Goal: Task Accomplishment & Management: Use online tool/utility

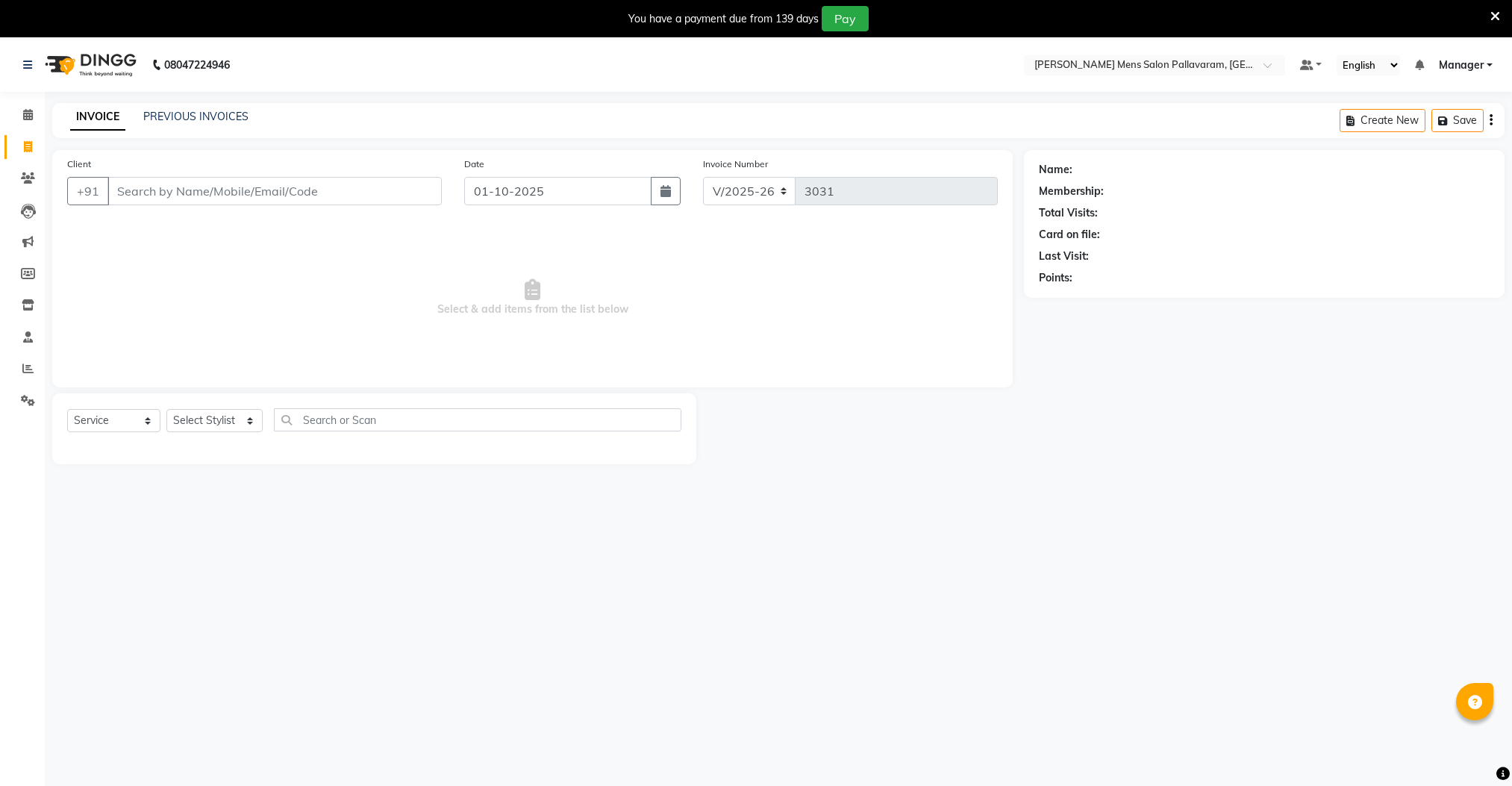
select select "8211"
select select "service"
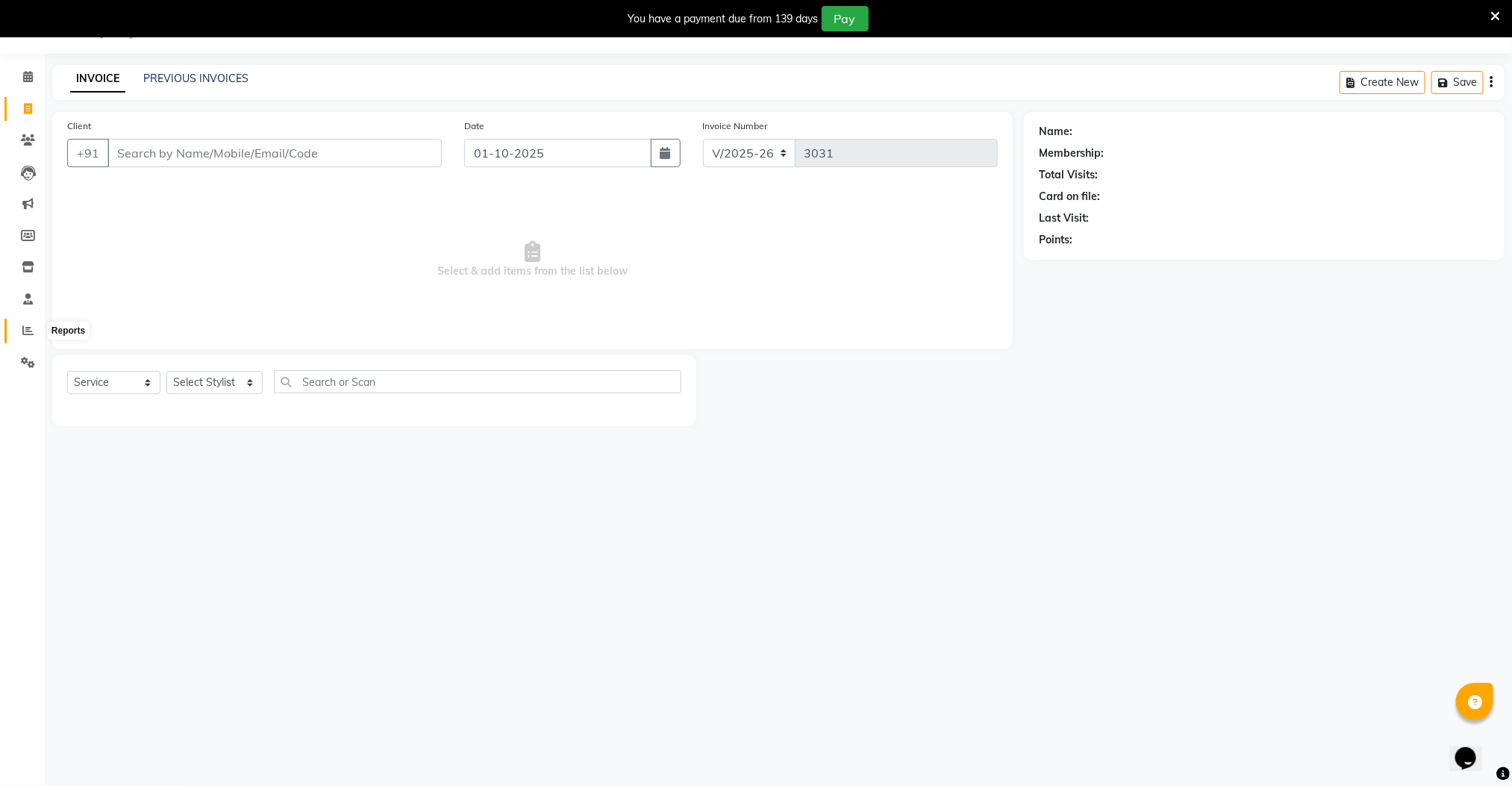
click at [29, 334] on icon at bounding box center [28, 330] width 12 height 12
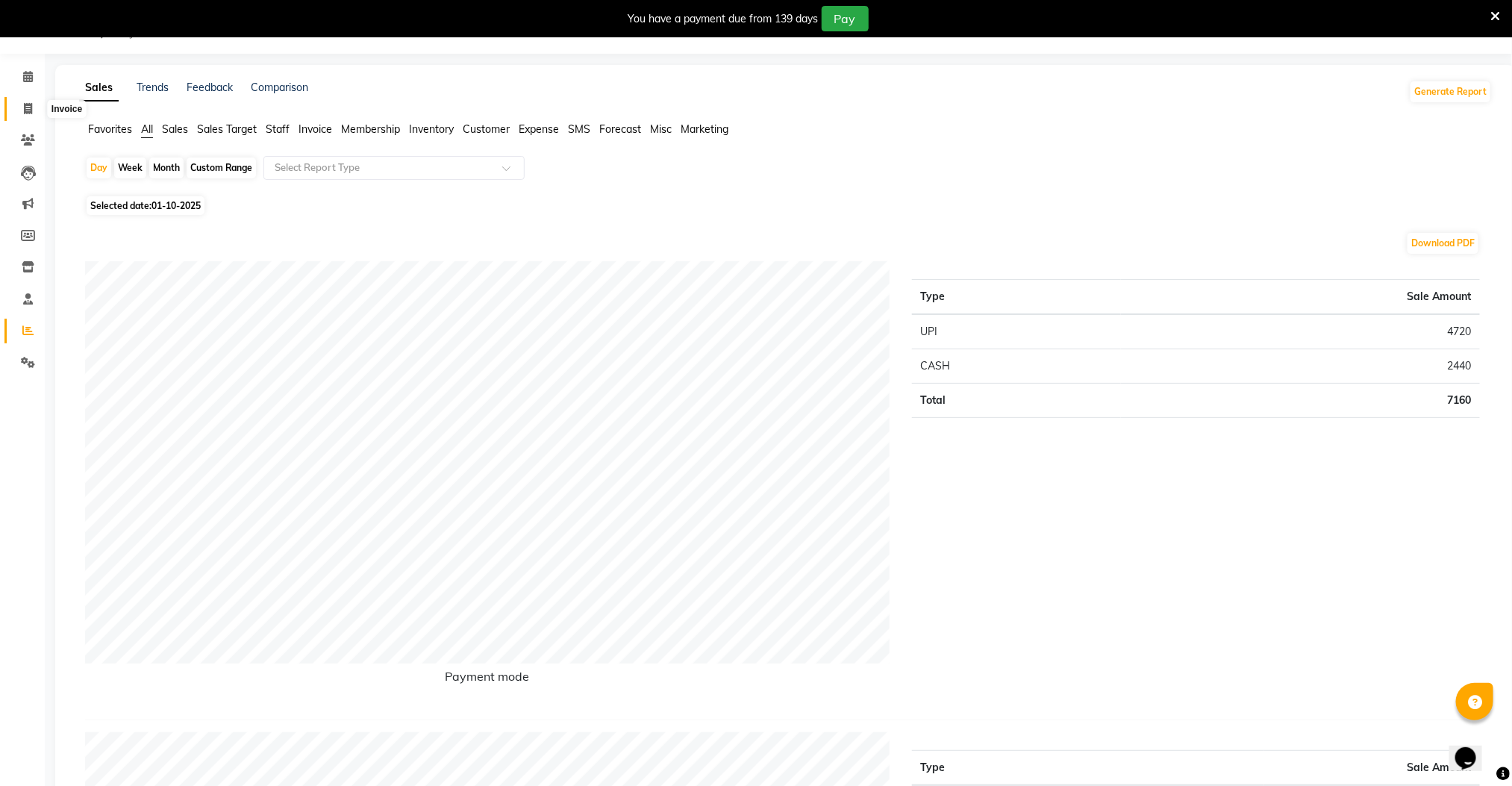
click at [26, 110] on icon at bounding box center [28, 108] width 8 height 12
select select "service"
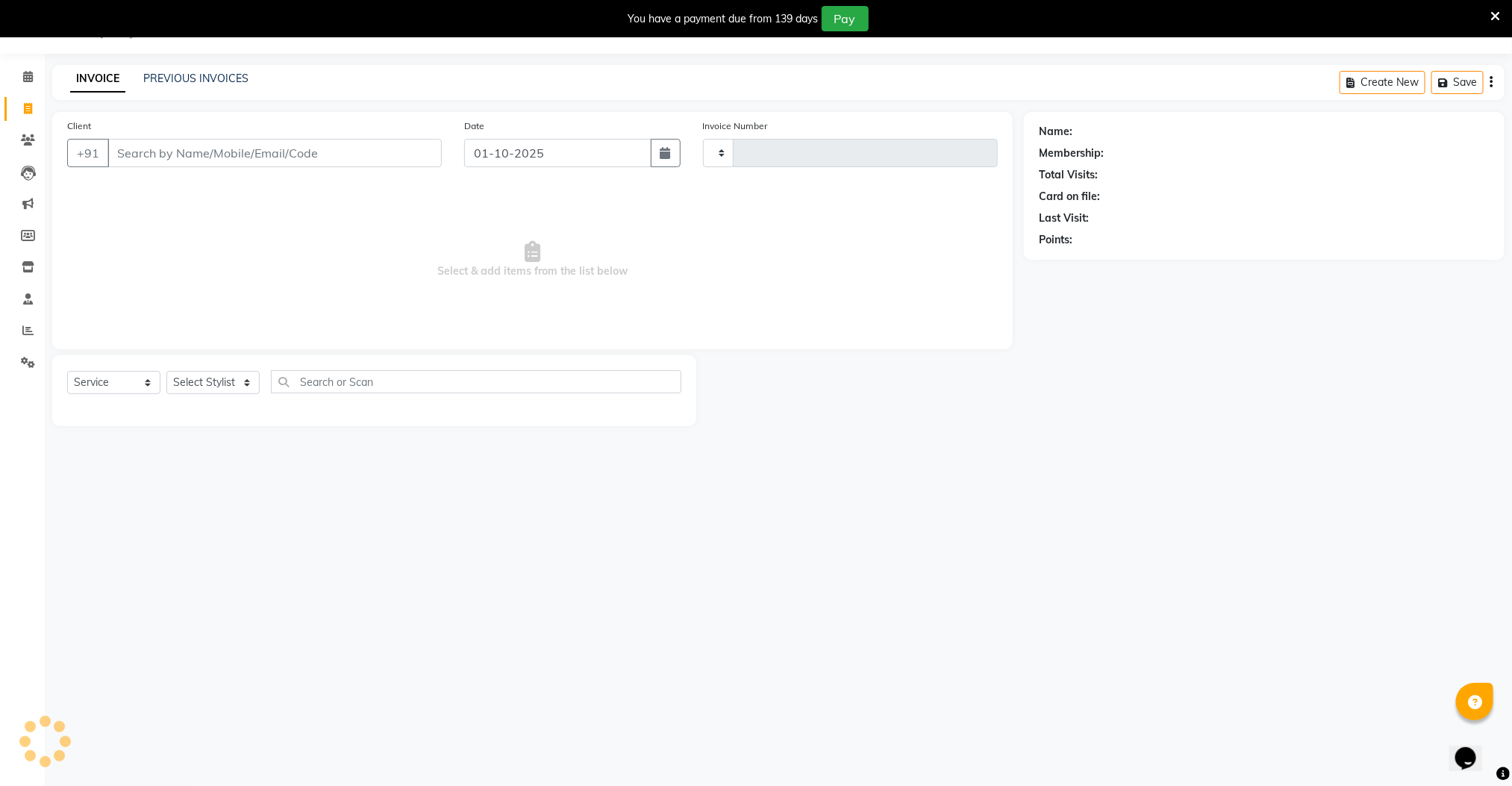
type input "3031"
select select "8211"
click at [162, 159] on input "Client" at bounding box center [275, 153] width 334 height 28
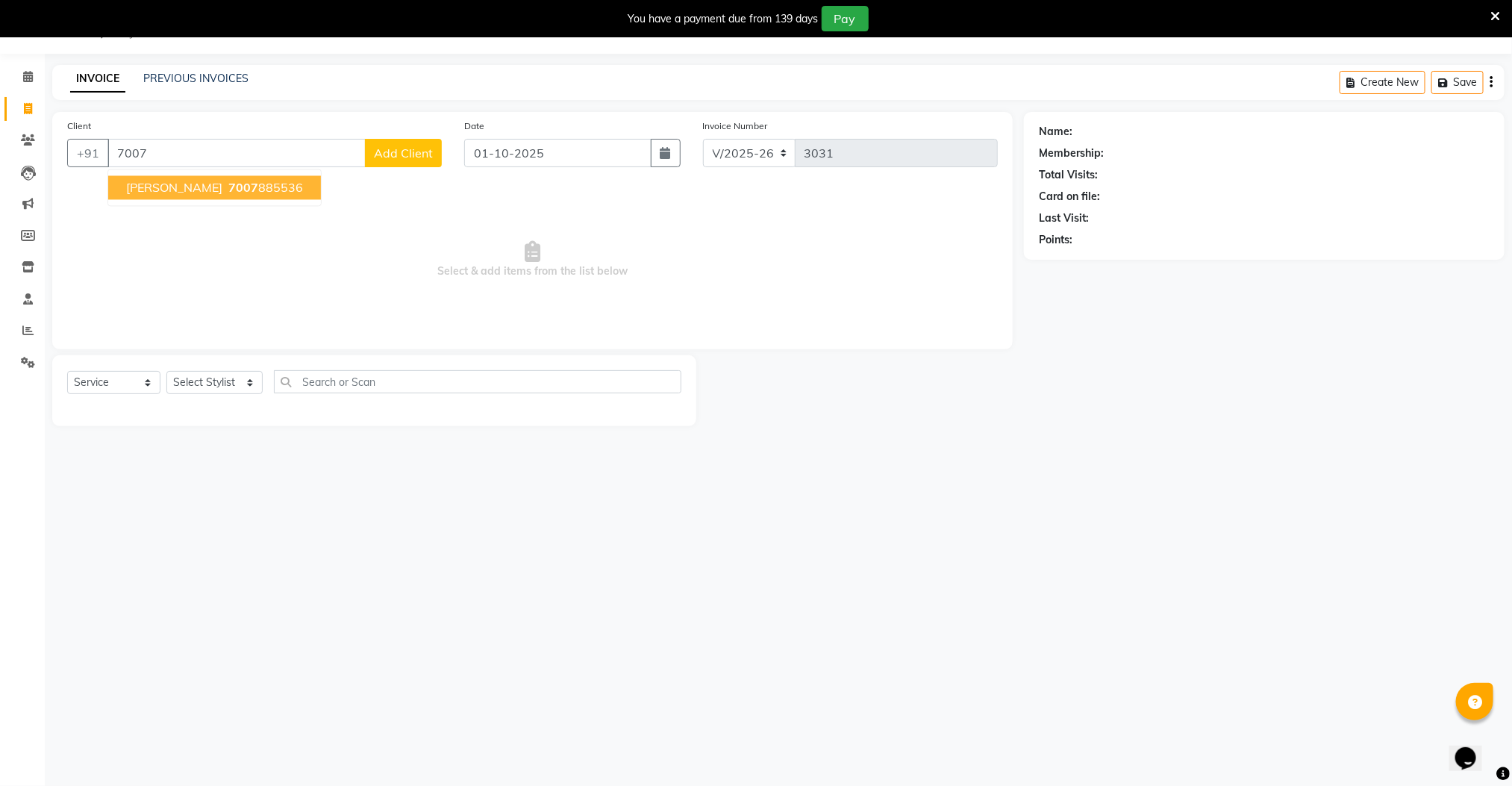
click at [179, 190] on span "[PERSON_NAME]" at bounding box center [174, 188] width 96 height 15
type input "7007885536"
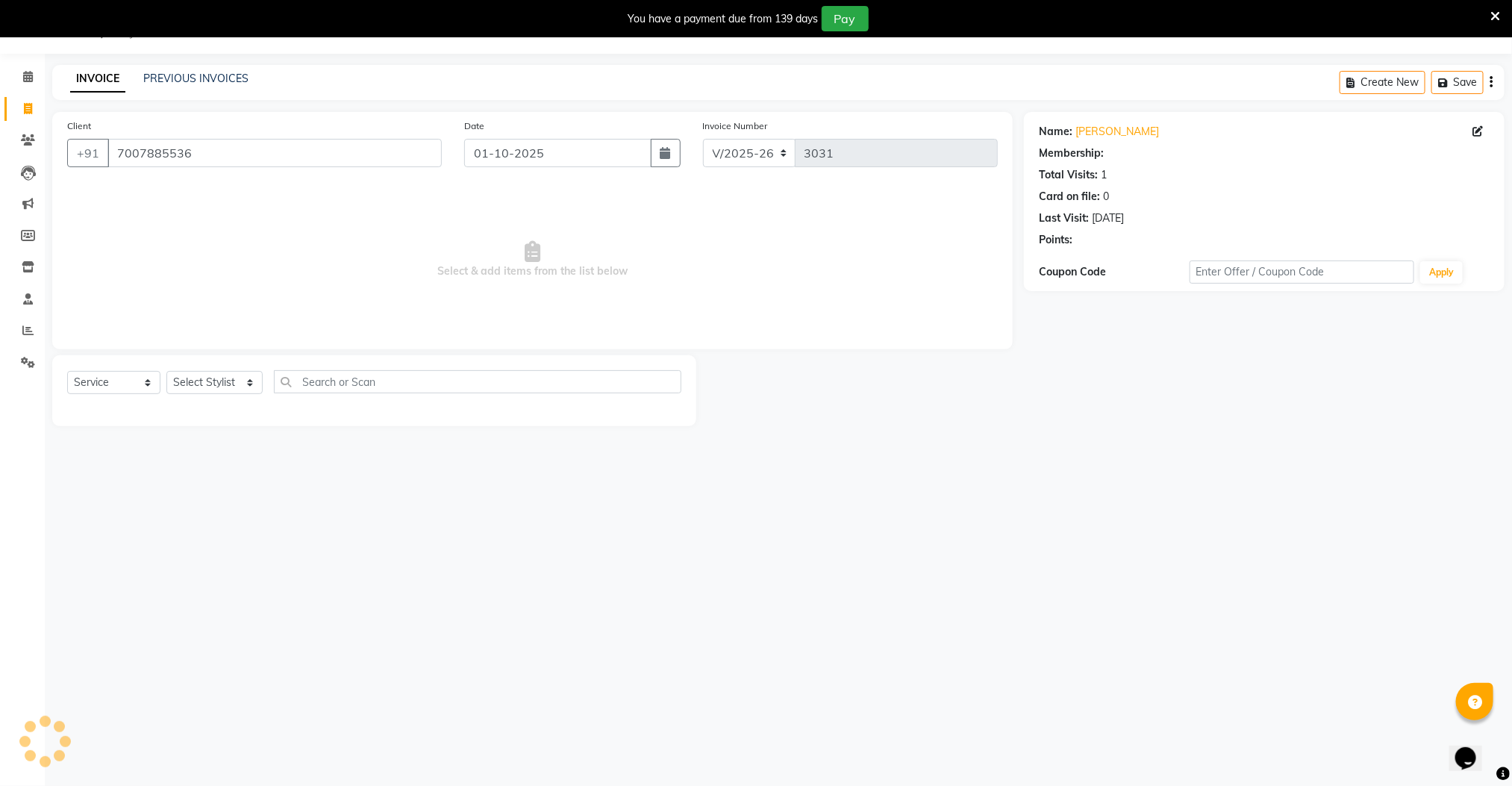
click at [222, 381] on div "Select Service Product Membership Package Voucher Prepaid Gift Card Select Styl…" at bounding box center [374, 387] width 615 height 35
click at [222, 378] on select "Select Stylist Manager [PERSON_NAME] [PERSON_NAME] [PERSON_NAME]" at bounding box center [214, 382] width 96 height 23
select select "78867"
click at [166, 372] on select "Select Stylist Manager [PERSON_NAME] [PERSON_NAME] [PERSON_NAME]" at bounding box center [214, 382] width 96 height 23
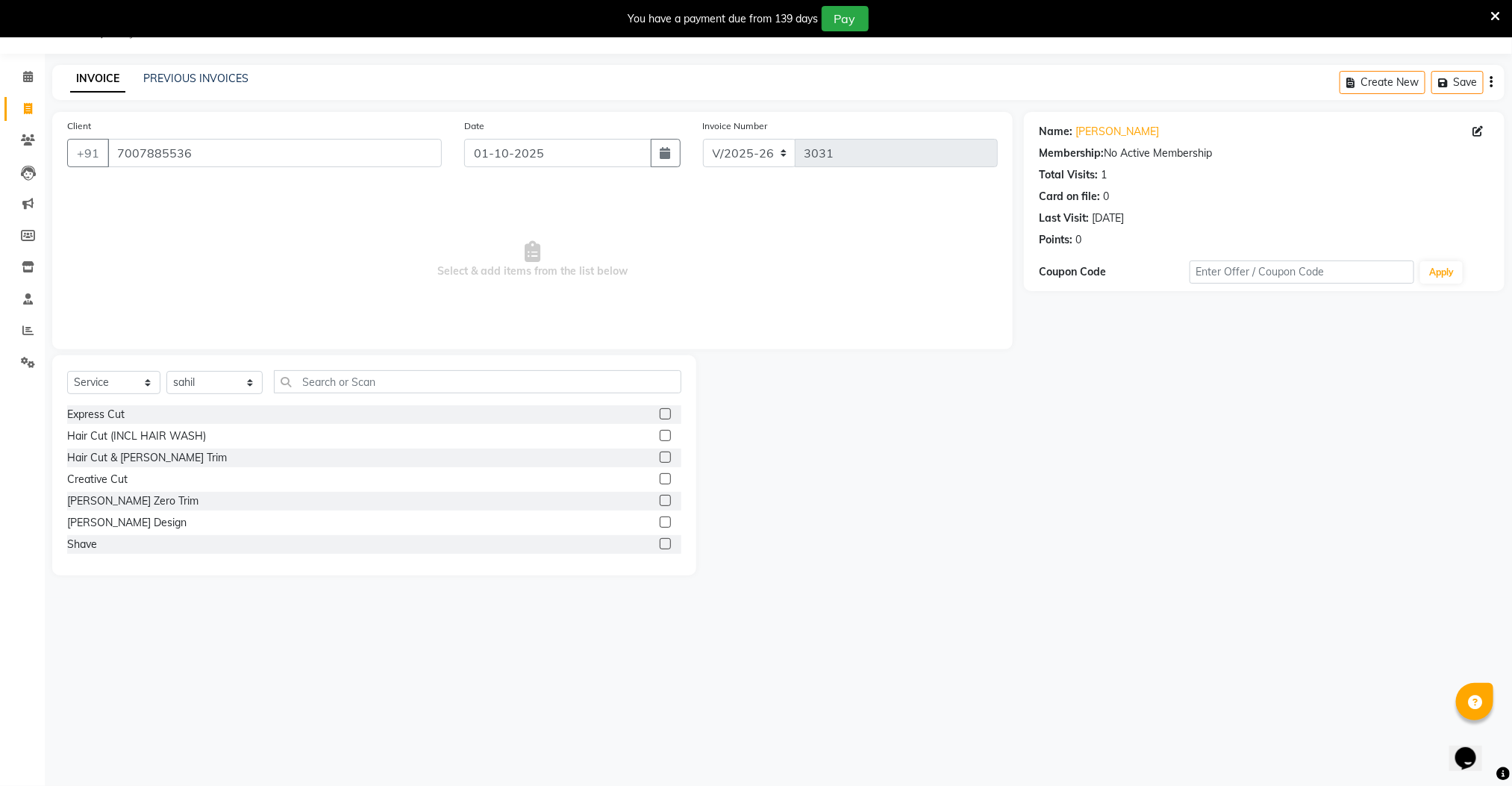
click at [660, 455] on label at bounding box center [665, 457] width 12 height 12
click at [660, 455] on input "checkbox" at bounding box center [664, 457] width 10 height 10
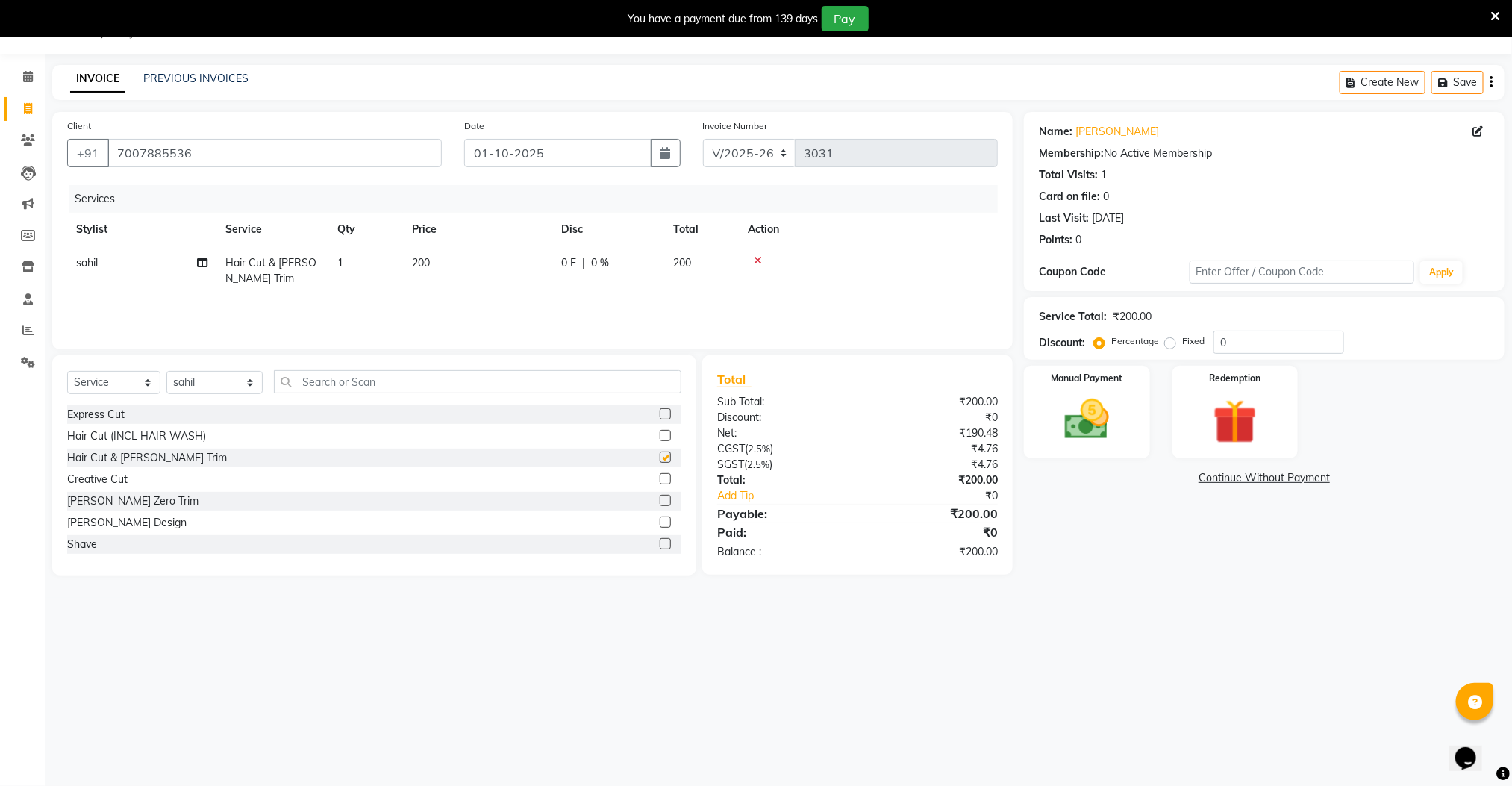
checkbox input "false"
click at [660, 498] on label at bounding box center [665, 500] width 12 height 12
click at [660, 498] on input "checkbox" at bounding box center [664, 501] width 10 height 10
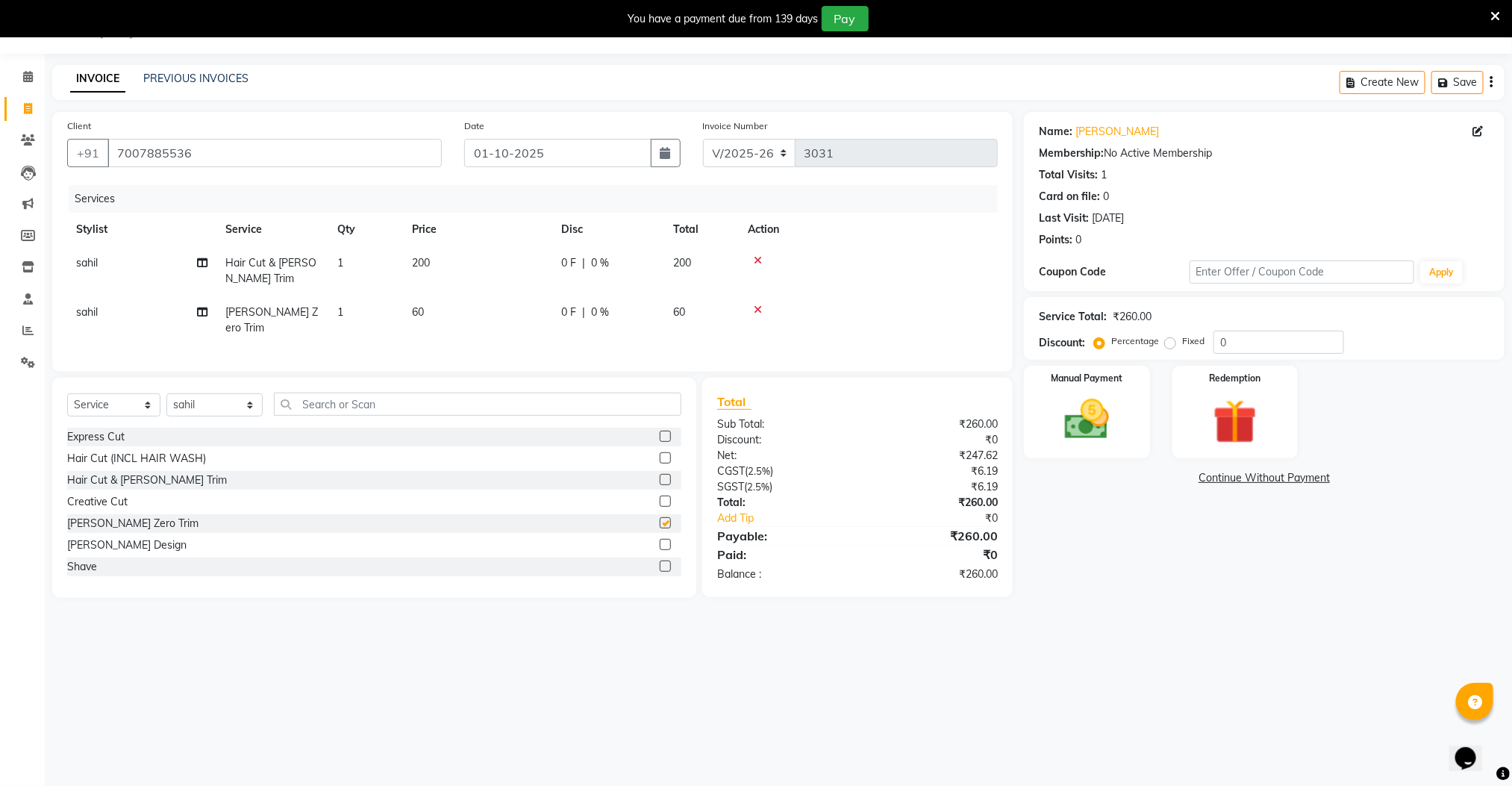
checkbox input "false"
click at [1060, 429] on img at bounding box center [1087, 420] width 75 height 53
click at [1181, 480] on span "CASH" at bounding box center [1178, 478] width 32 height 17
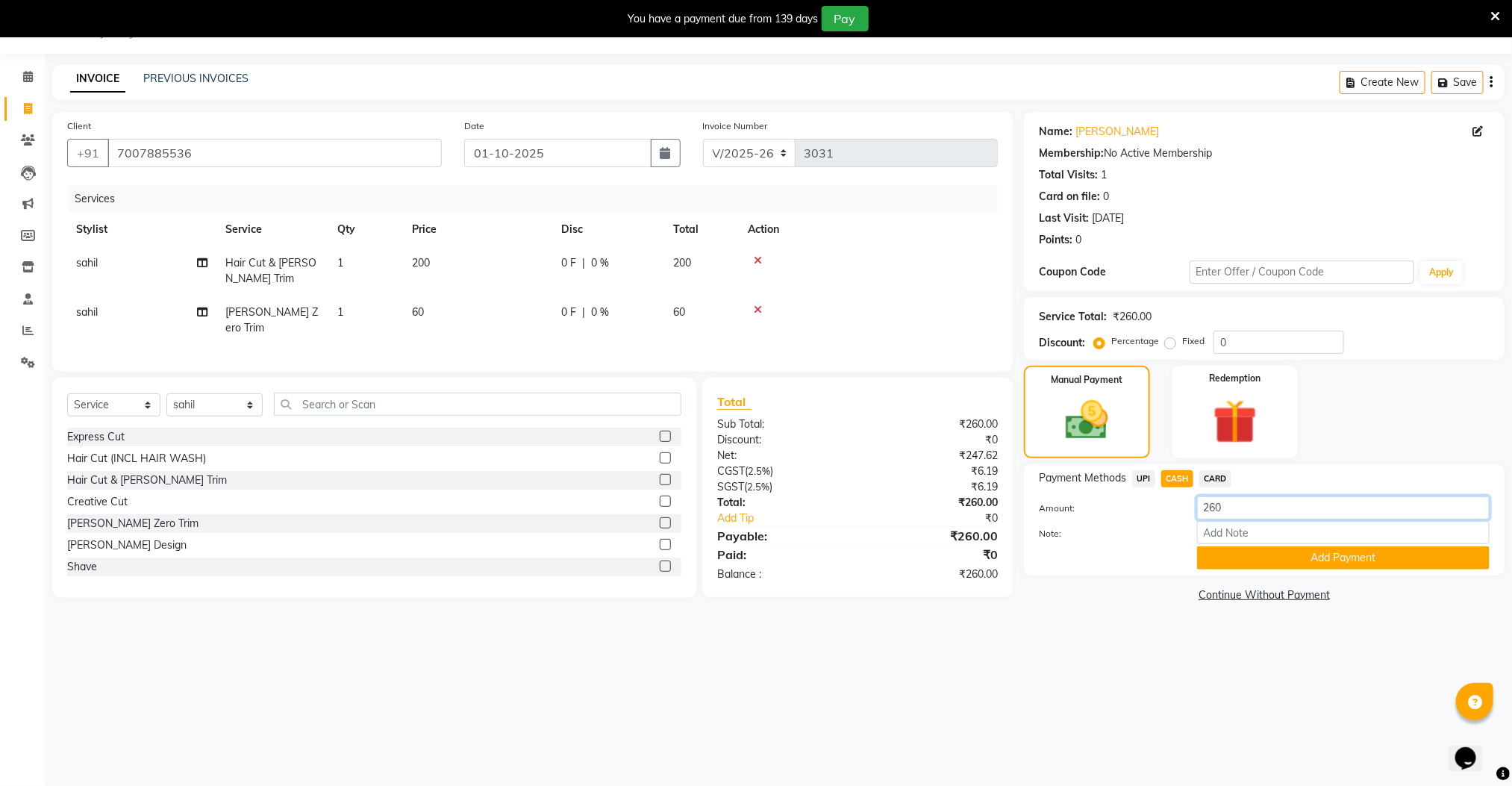
drag, startPoint x: 1254, startPoint y: 513, endPoint x: 1171, endPoint y: 513, distance: 83.0
click at [1171, 513] on div "Amount: 260" at bounding box center [1265, 509] width 473 height 26
type input "60"
click at [1254, 568] on button "Add Payment" at bounding box center [1343, 557] width 293 height 23
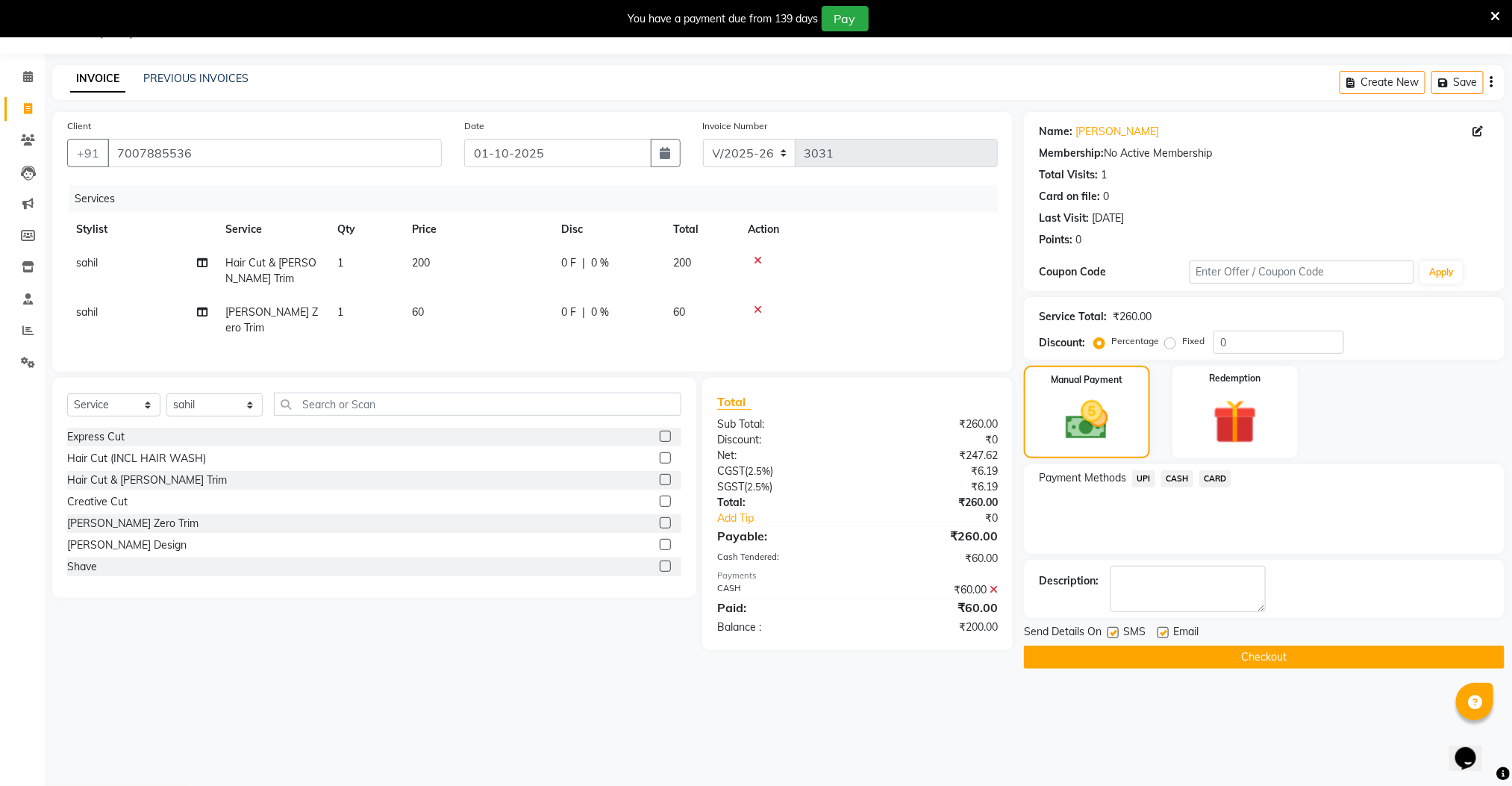
click at [1144, 479] on span "UPI" at bounding box center [1144, 478] width 23 height 17
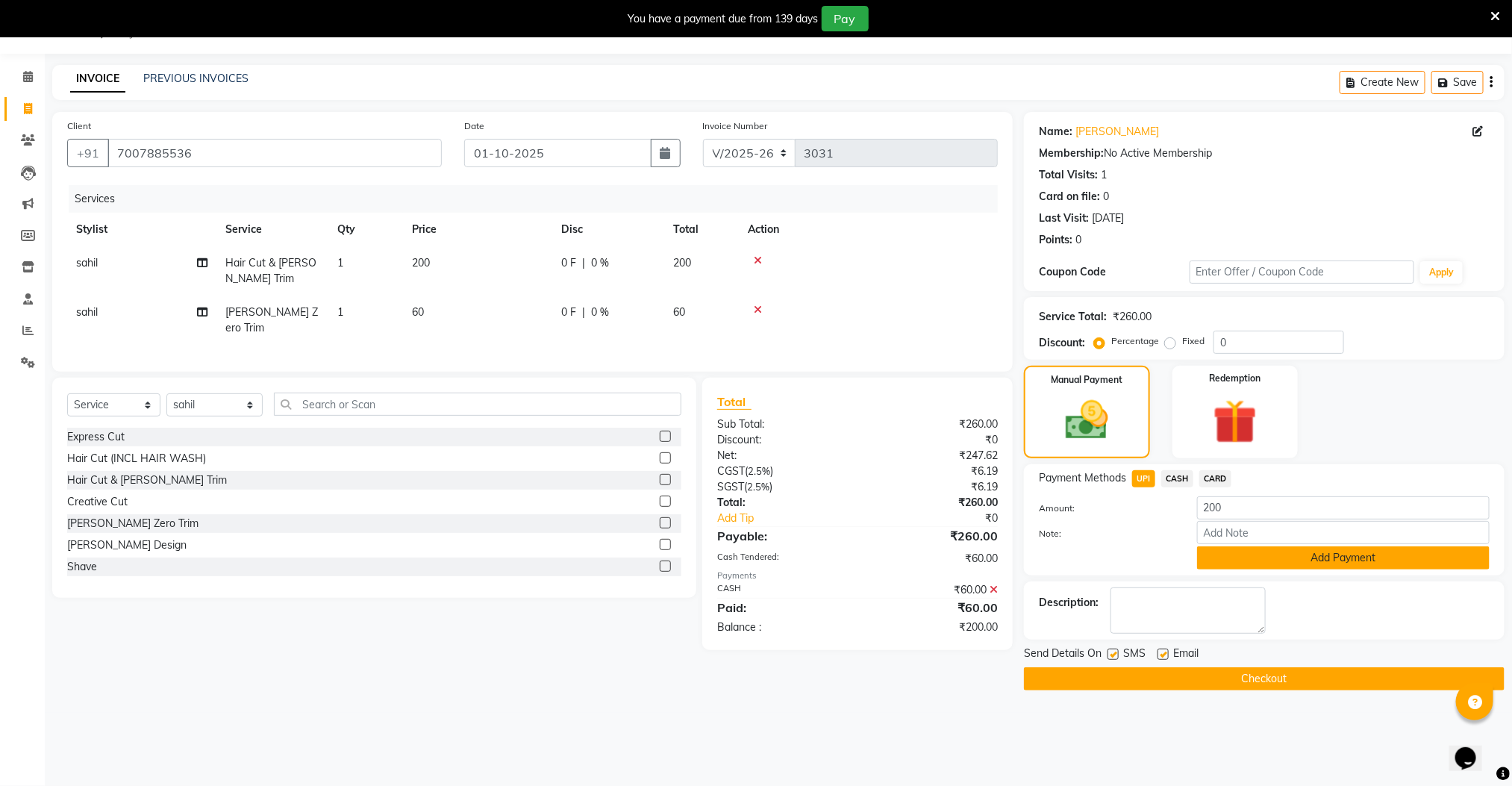
click at [1227, 553] on button "Add Payment" at bounding box center [1343, 557] width 293 height 23
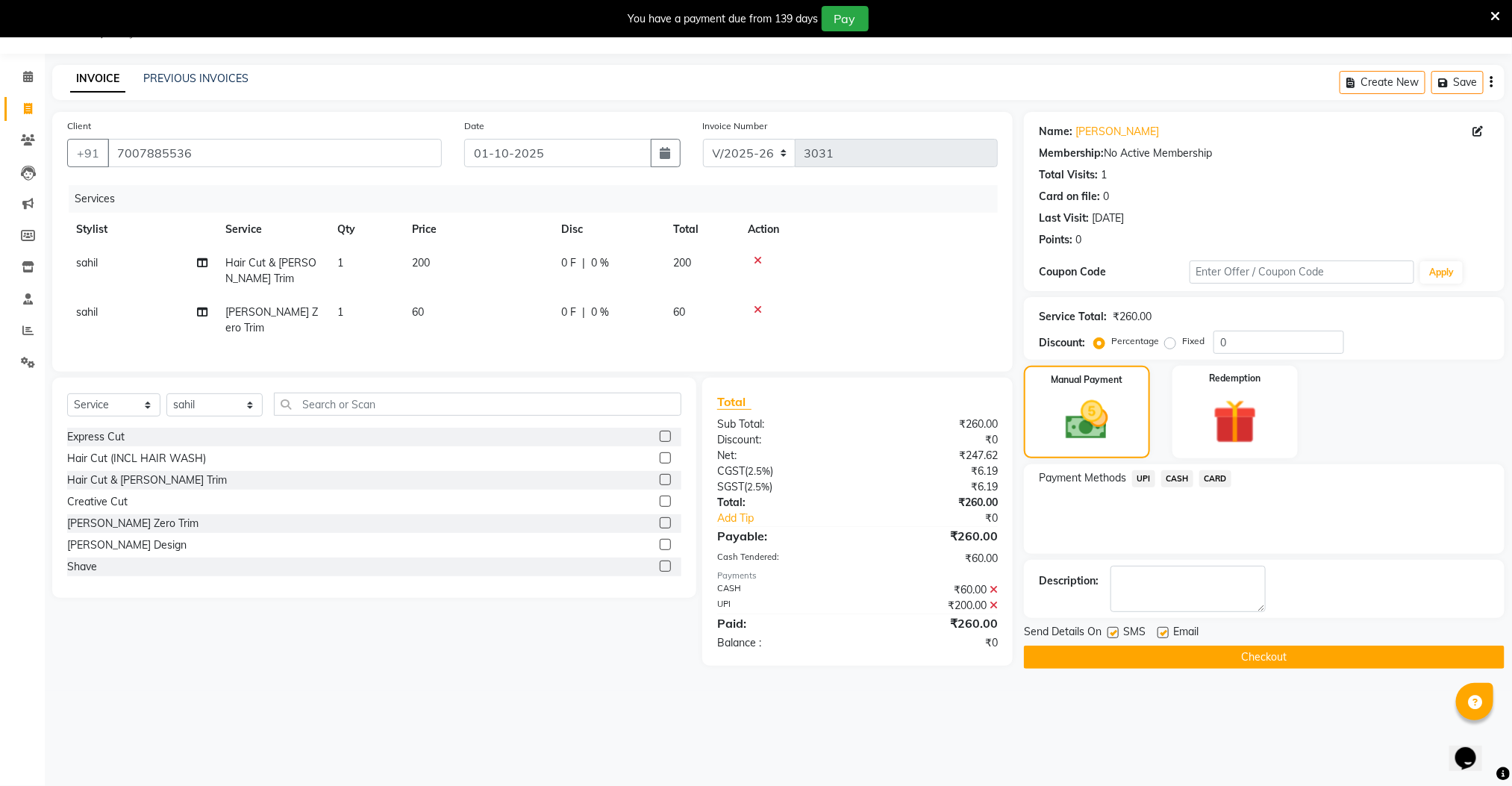
click at [1216, 659] on button "Checkout" at bounding box center [1264, 657] width 480 height 23
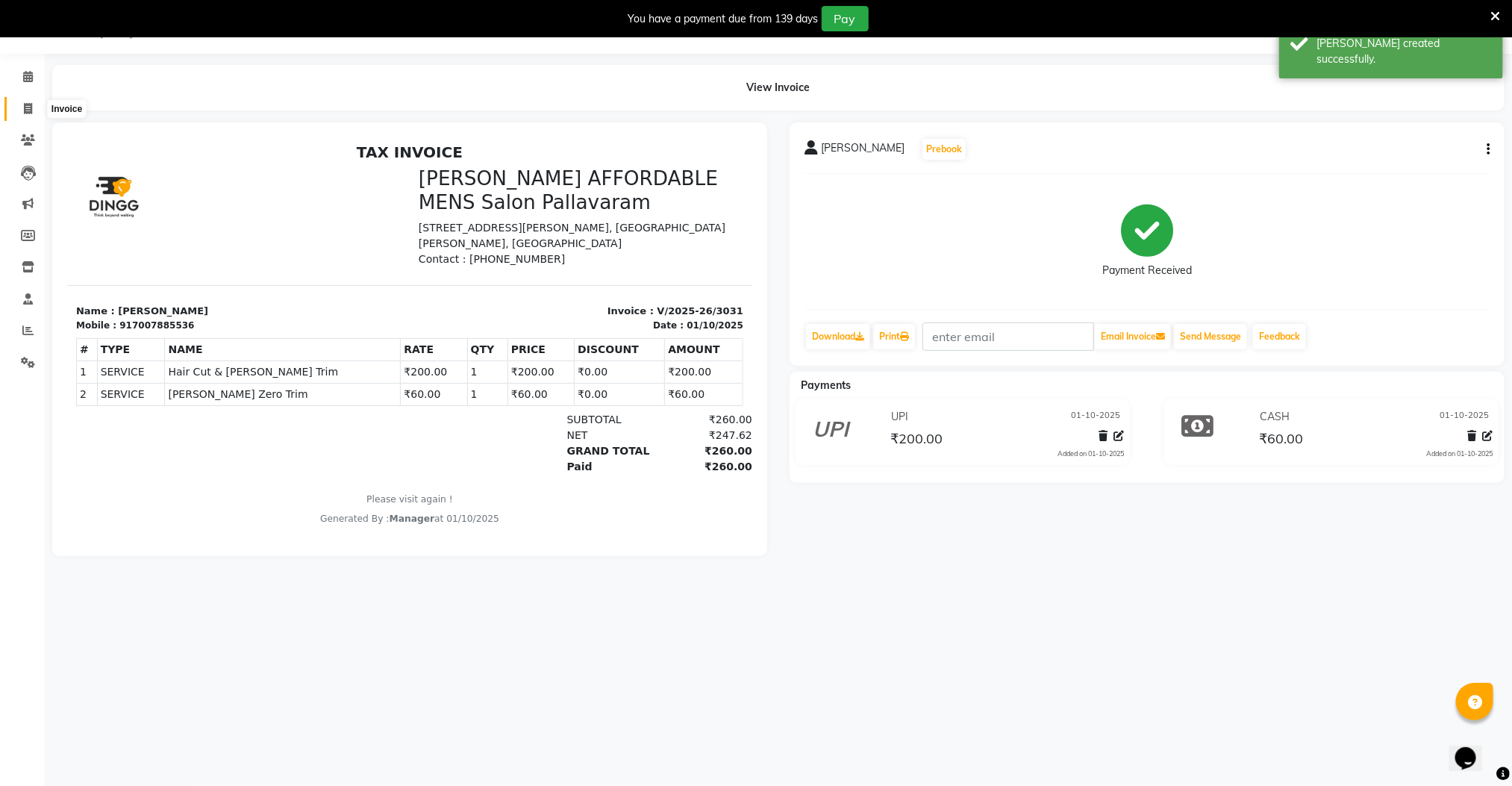
click at [31, 106] on icon at bounding box center [28, 108] width 8 height 12
select select "8211"
select select "service"
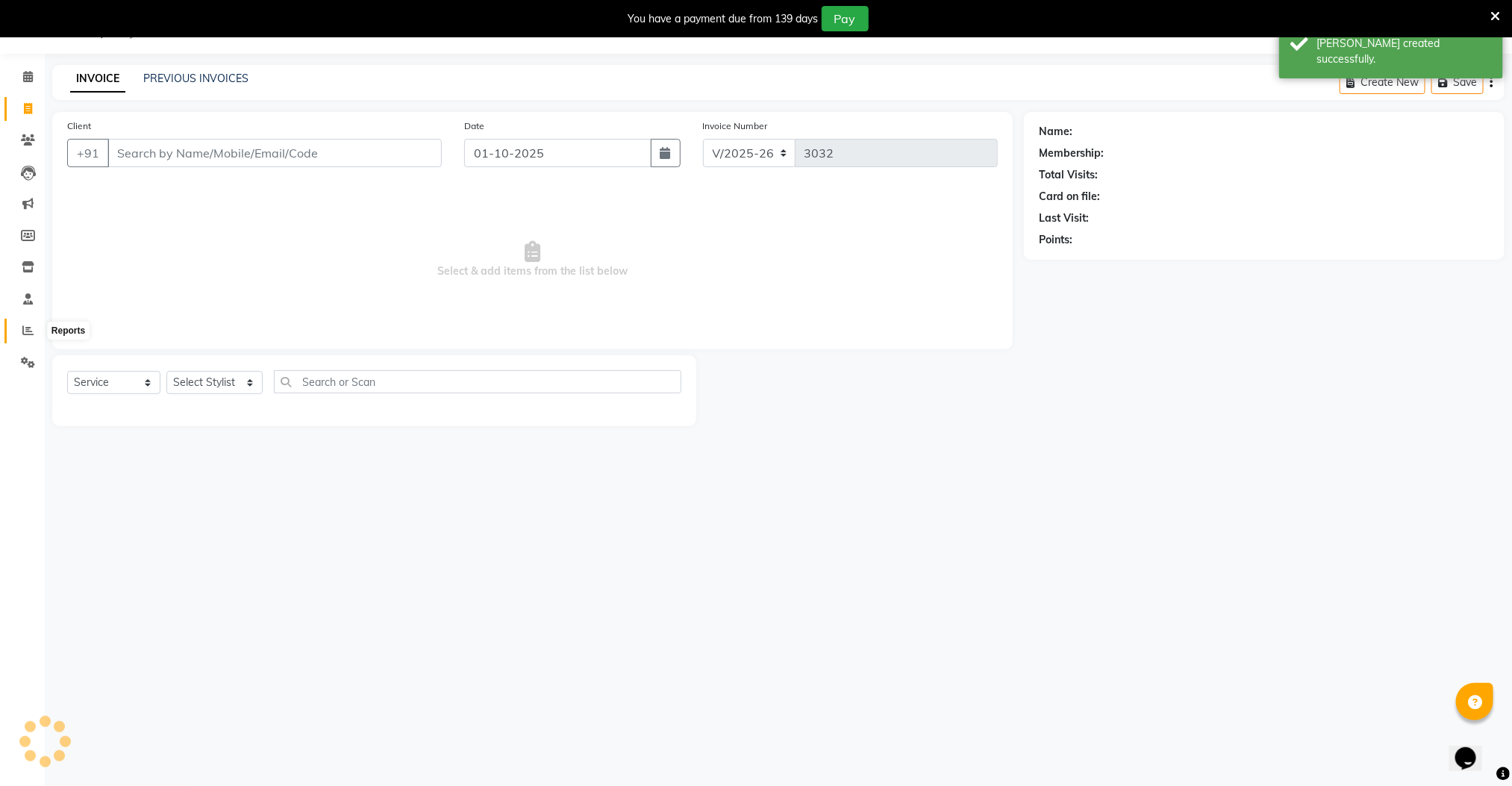
click at [31, 325] on icon at bounding box center [28, 330] width 12 height 12
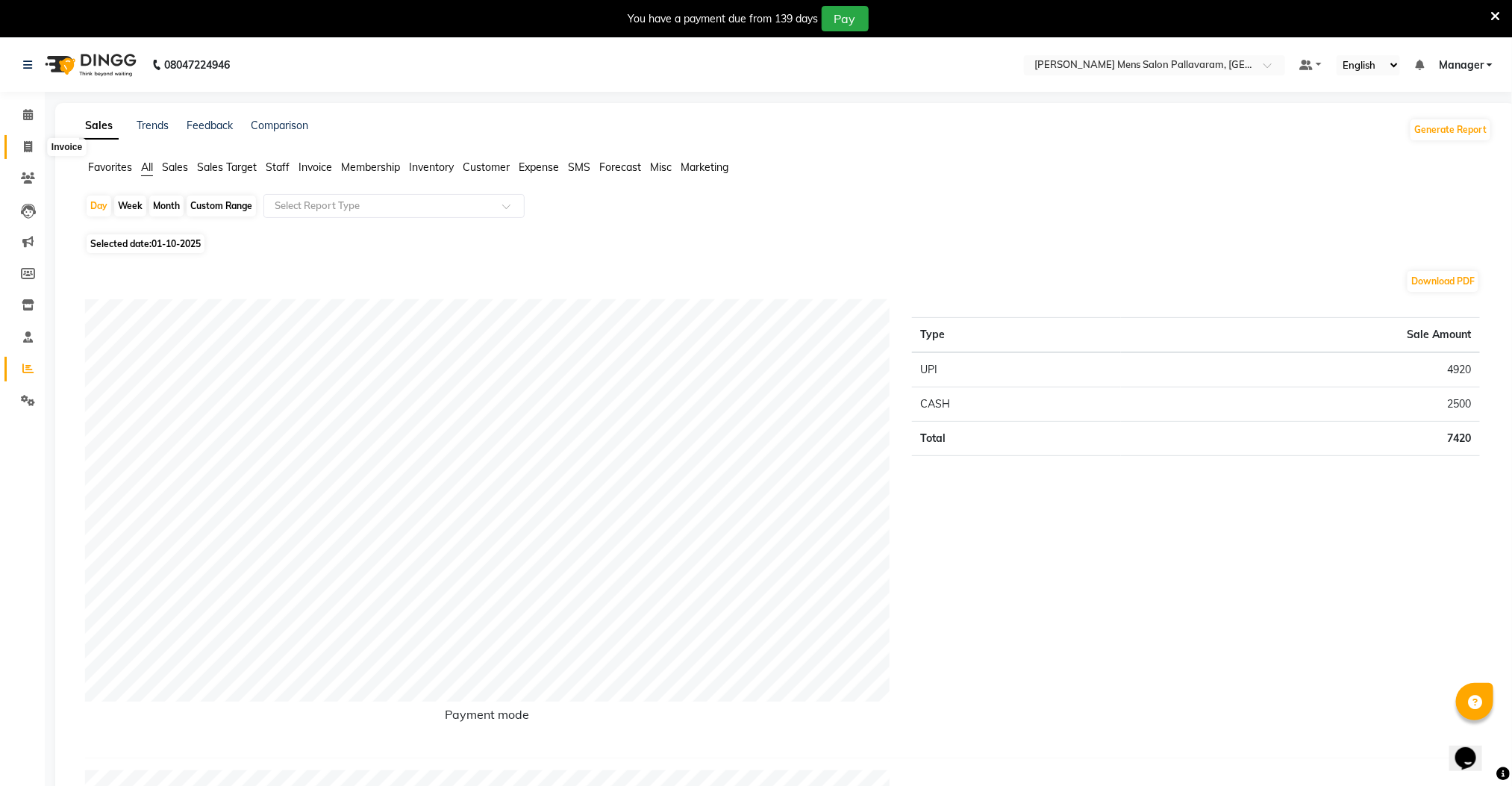
click at [26, 146] on icon at bounding box center [28, 147] width 8 height 12
select select "8211"
select select "service"
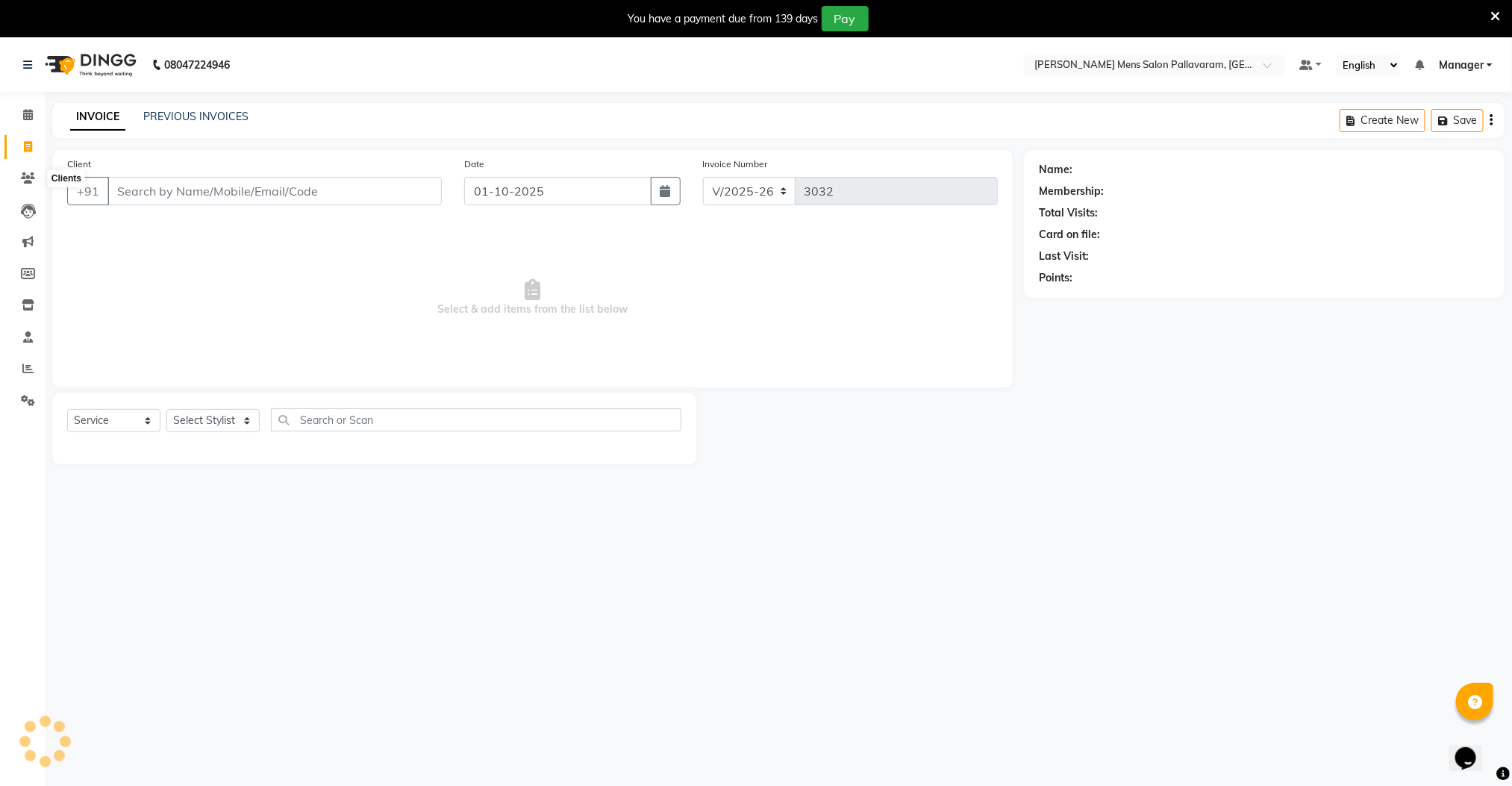
scroll to position [38, 0]
